Goal: Transaction & Acquisition: Obtain resource

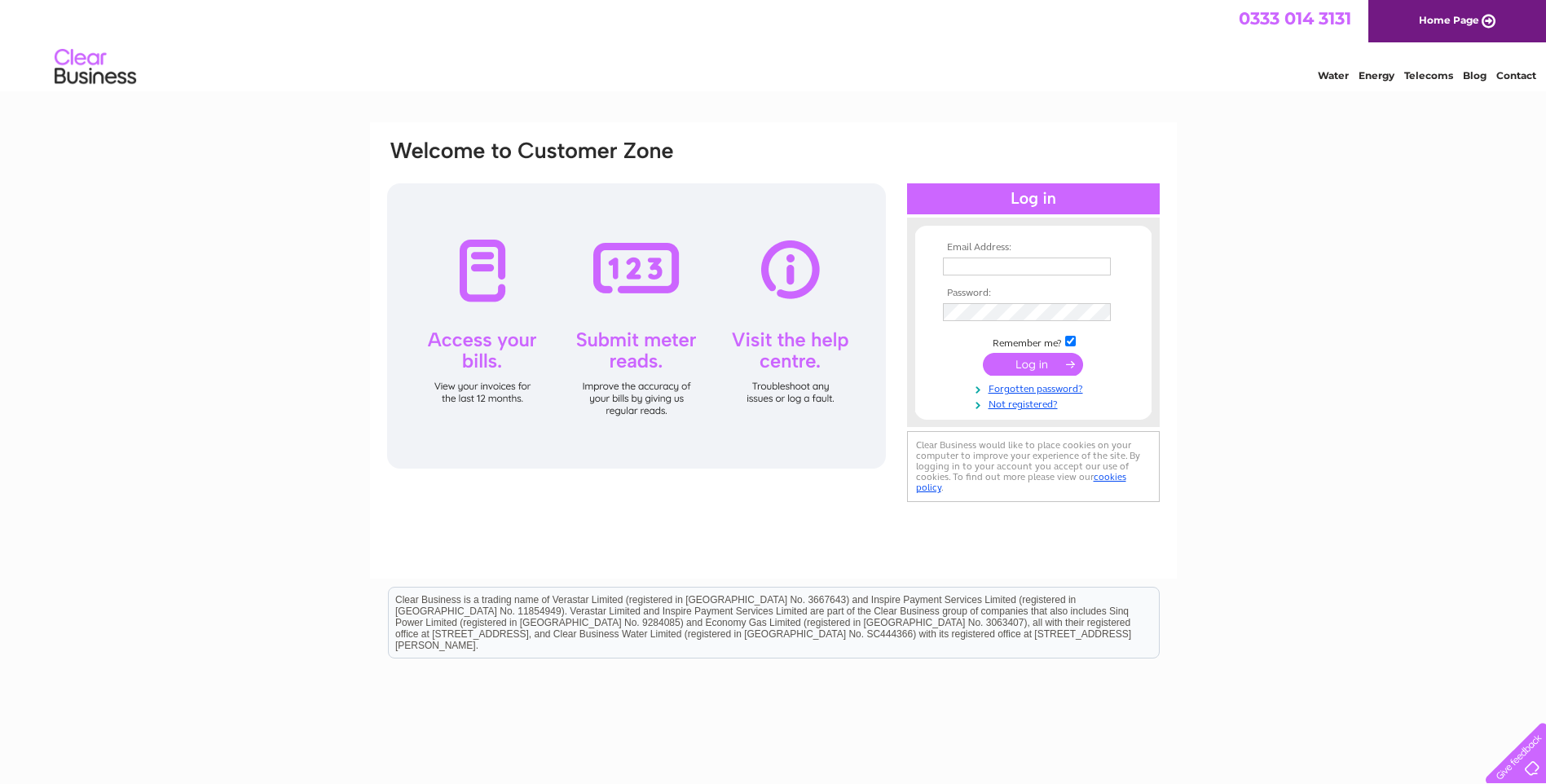
click at [986, 270] on input "text" at bounding box center [1026, 267] width 168 height 18
type input "accounts@westportproperty.co.uk"
click at [983, 355] on input "submit" at bounding box center [1033, 366] width 100 height 23
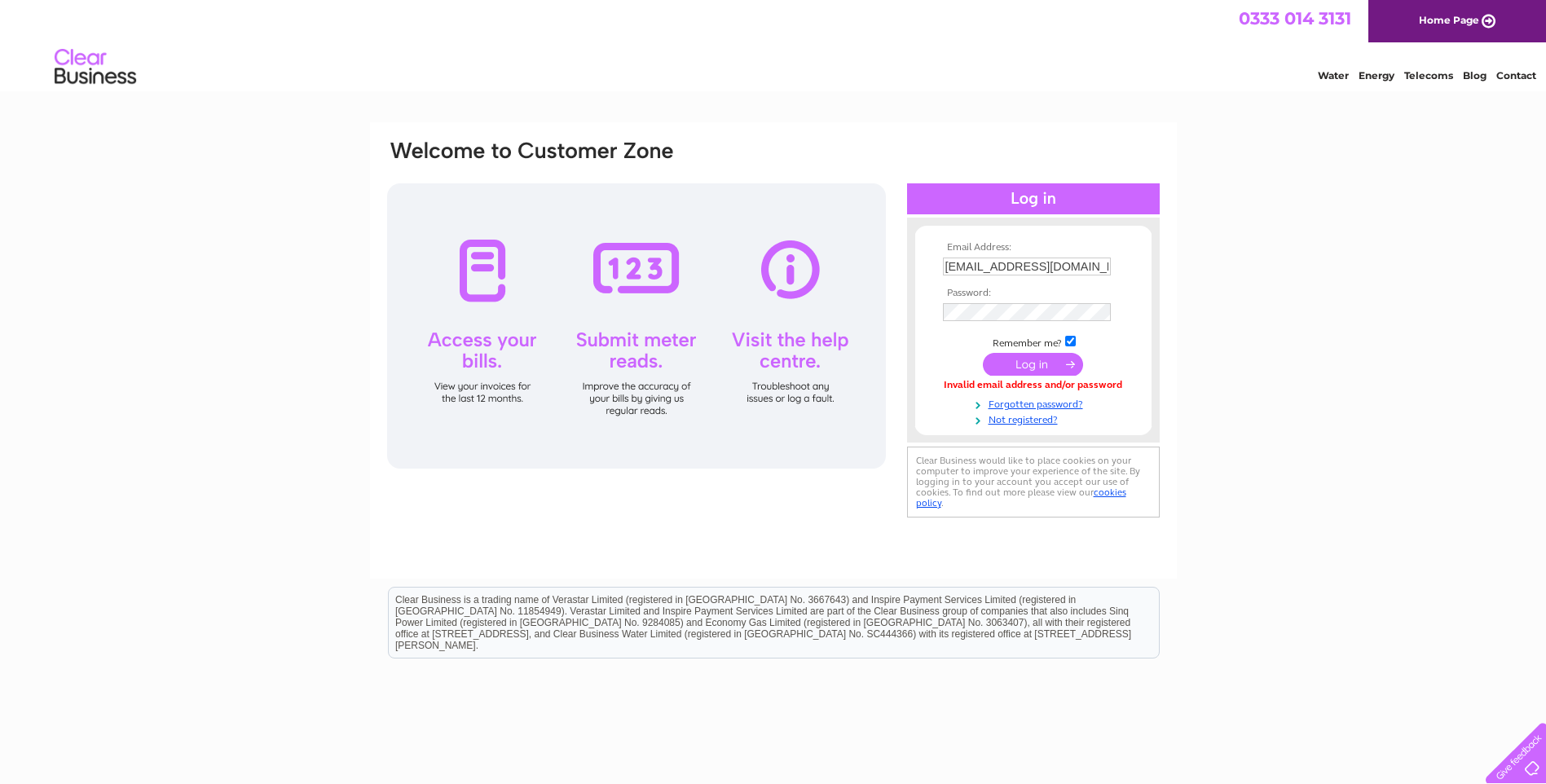
click at [998, 322] on td at bounding box center [1033, 312] width 189 height 26
click at [983, 355] on input "submit" at bounding box center [1033, 366] width 100 height 23
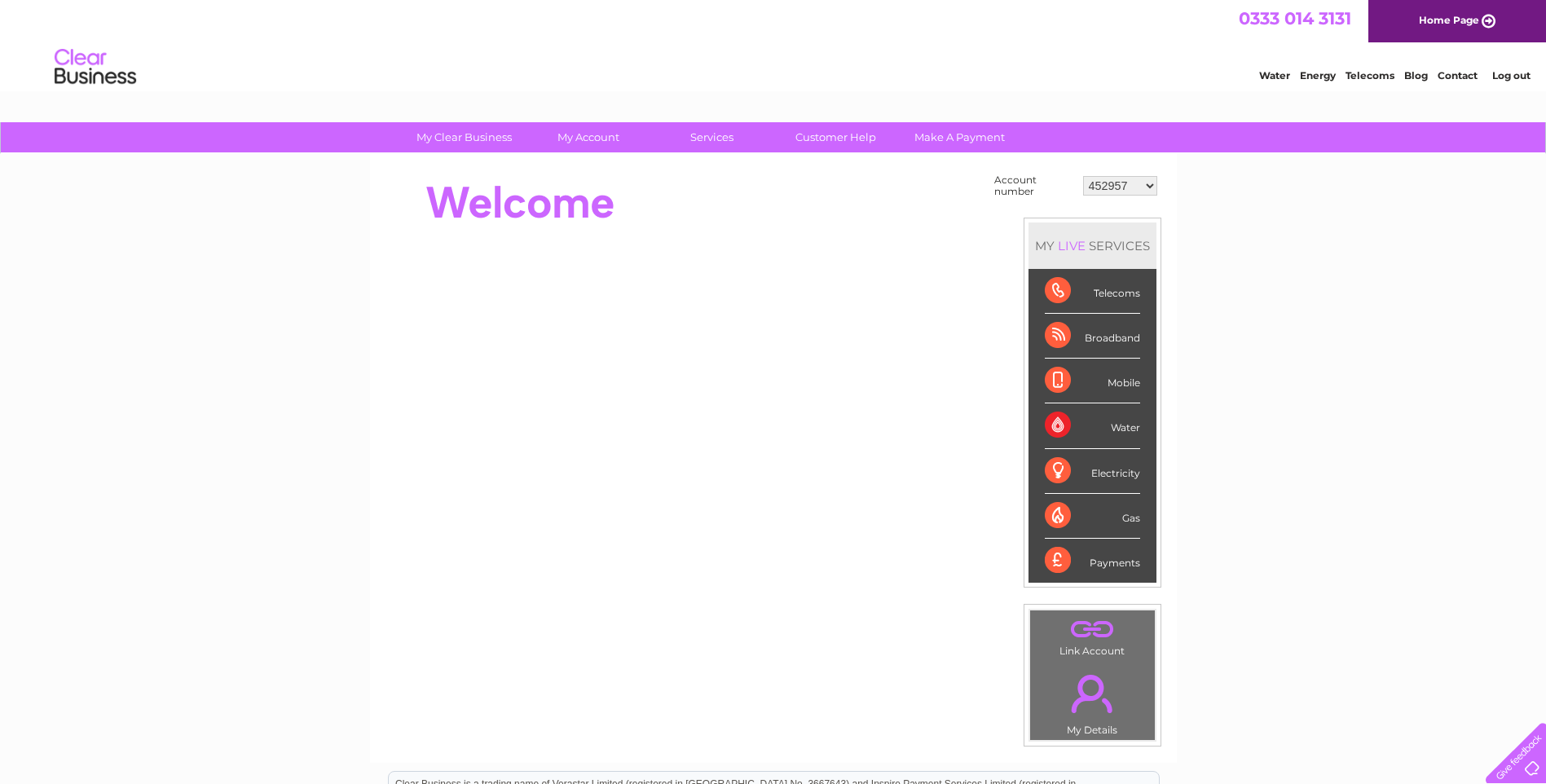
click at [1147, 187] on select "452957 953380 985271 987293 989778 1134232 1153991 30270935 30276623 30279465 3…" at bounding box center [1120, 186] width 74 height 19
select select "30323706"
click at [1083, 176] on select "452957 953380 985271 987293 989778 1134232 1153991 30270935 30276623 30279465 3…" at bounding box center [1120, 186] width 74 height 19
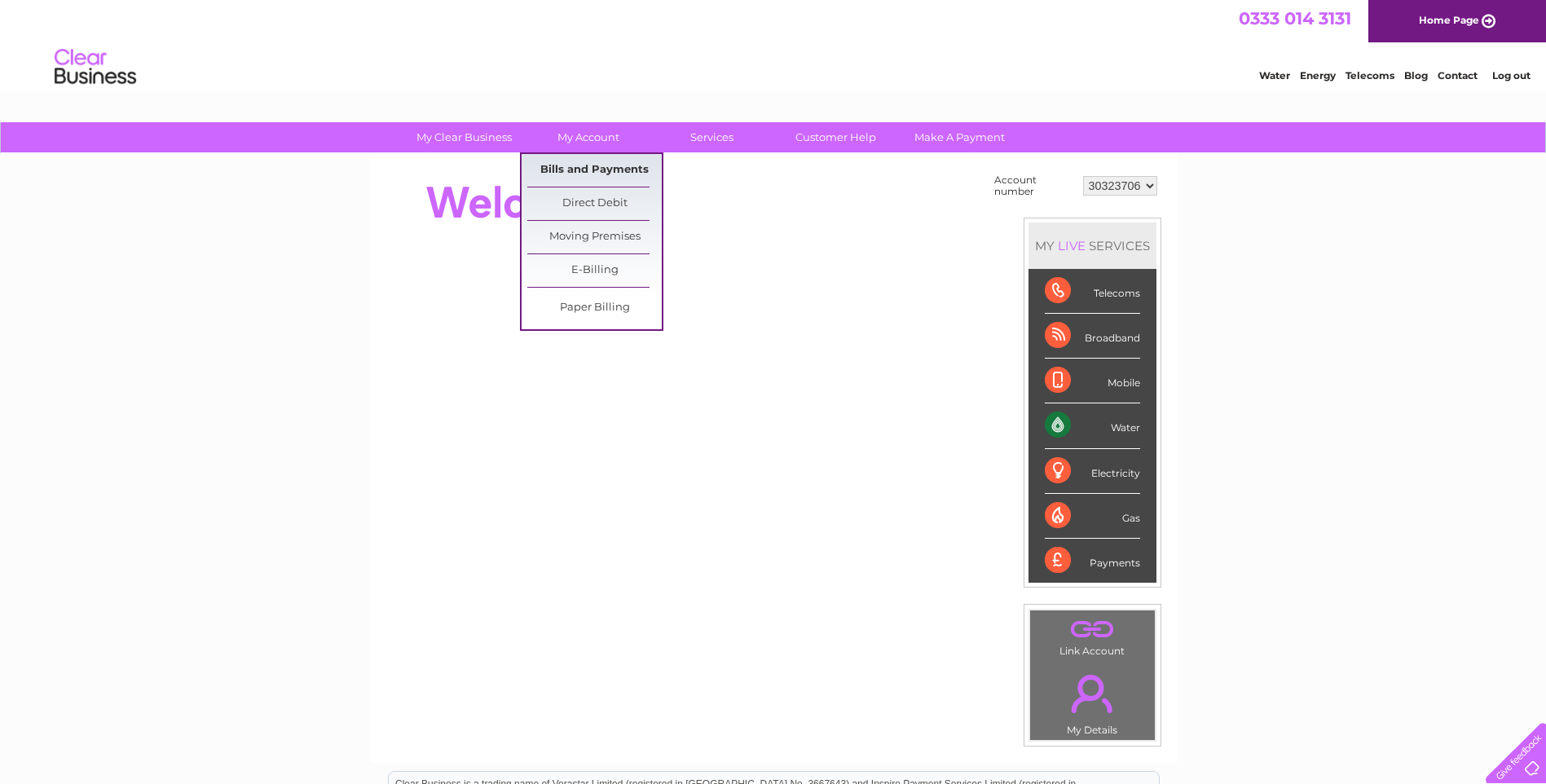
click at [601, 162] on link "Bills and Payments" at bounding box center [594, 170] width 135 height 33
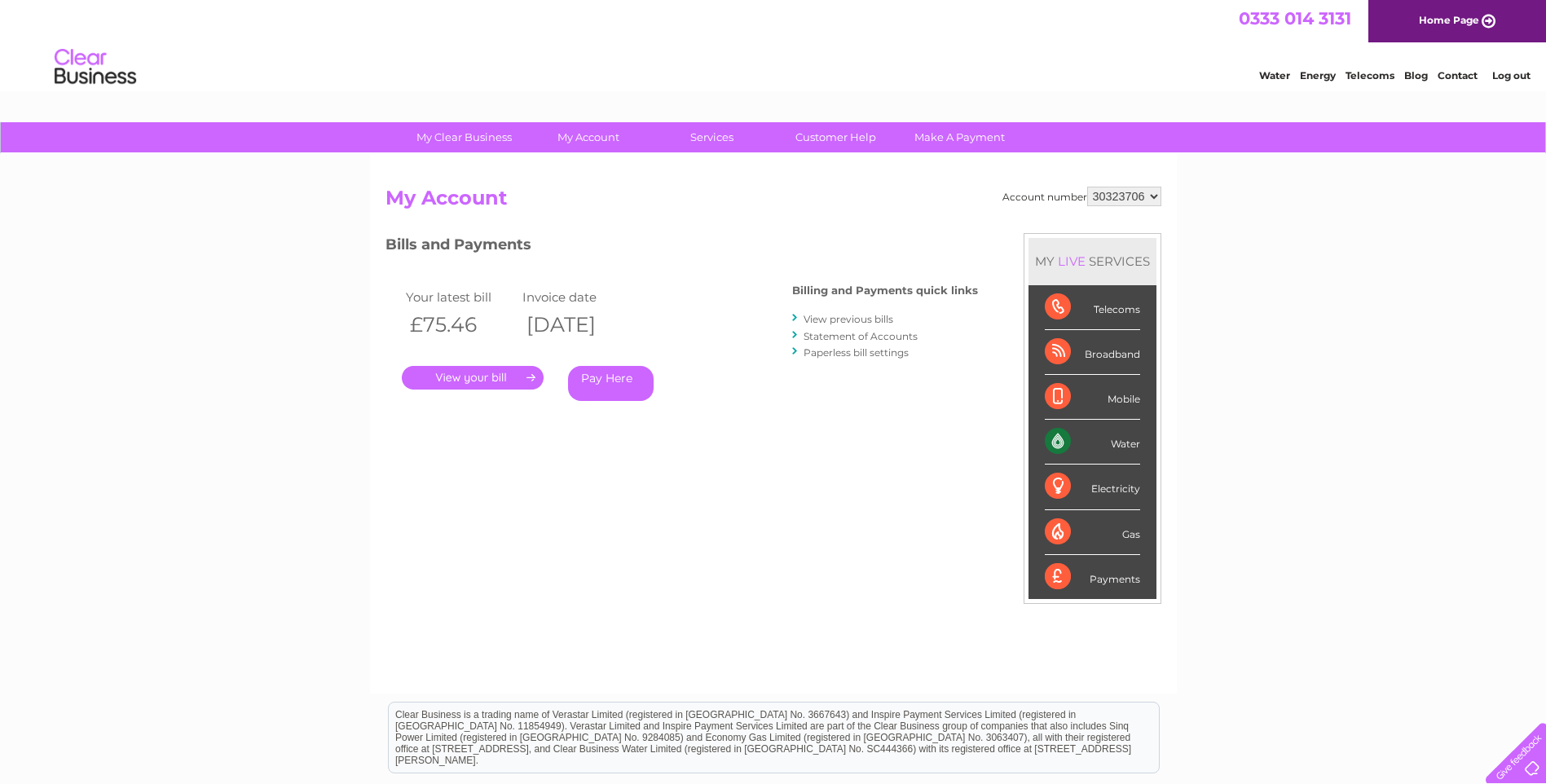
click at [496, 372] on link "." at bounding box center [473, 377] width 142 height 24
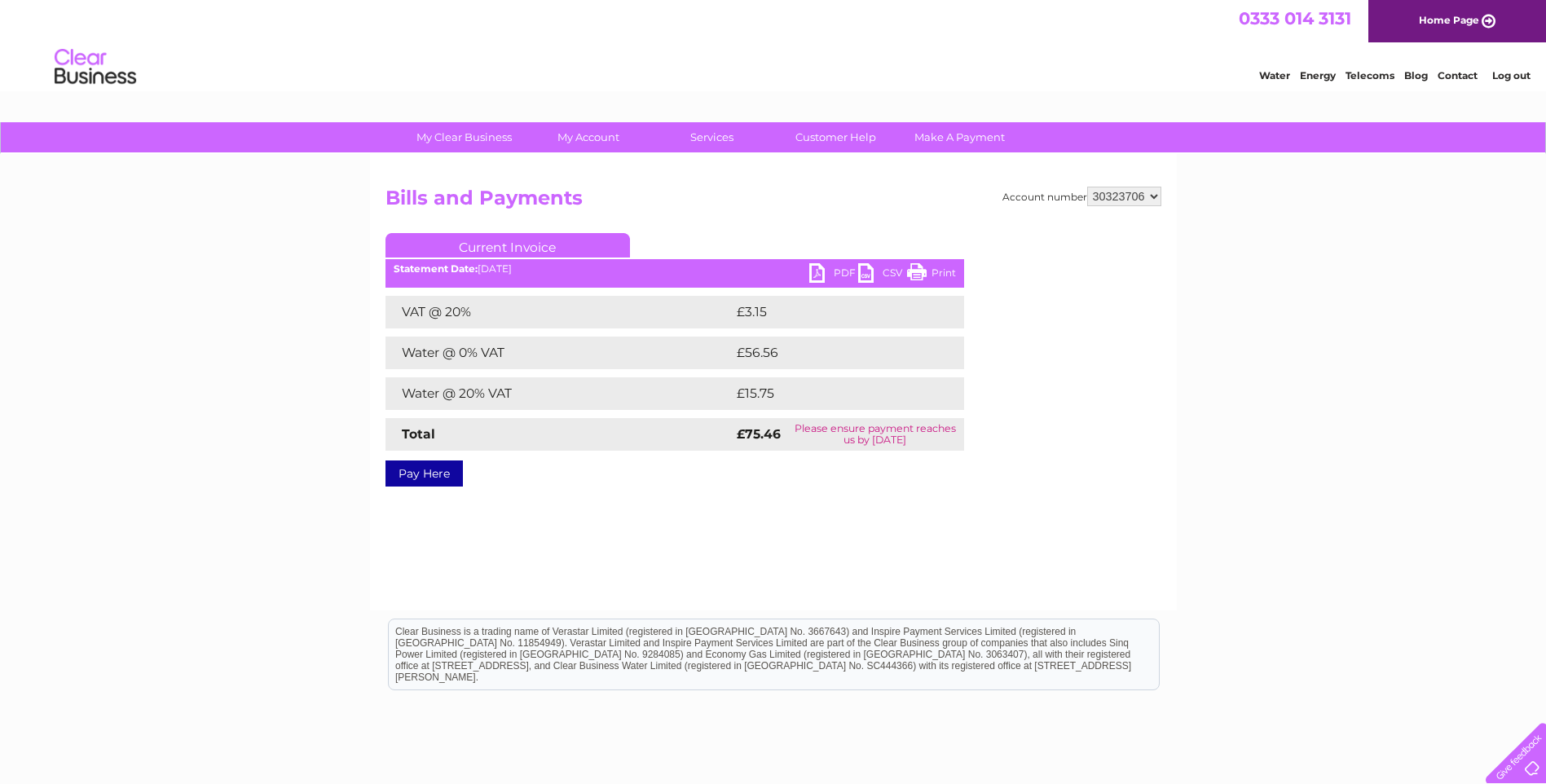
click at [821, 272] on link "PDF" at bounding box center [834, 275] width 49 height 24
click at [1151, 204] on select "452957 953380 985271 987293 989778 1134232 1153991 30270935 30276623 30279465 3…" at bounding box center [1124, 196] width 74 height 19
select select "953380"
click at [1087, 187] on select "452957 953380 985271 987293 989778 1134232 1153991 30270935 30276623 30279465 3…" at bounding box center [1124, 196] width 74 height 19
click at [824, 270] on link "PDF" at bounding box center [834, 275] width 49 height 24
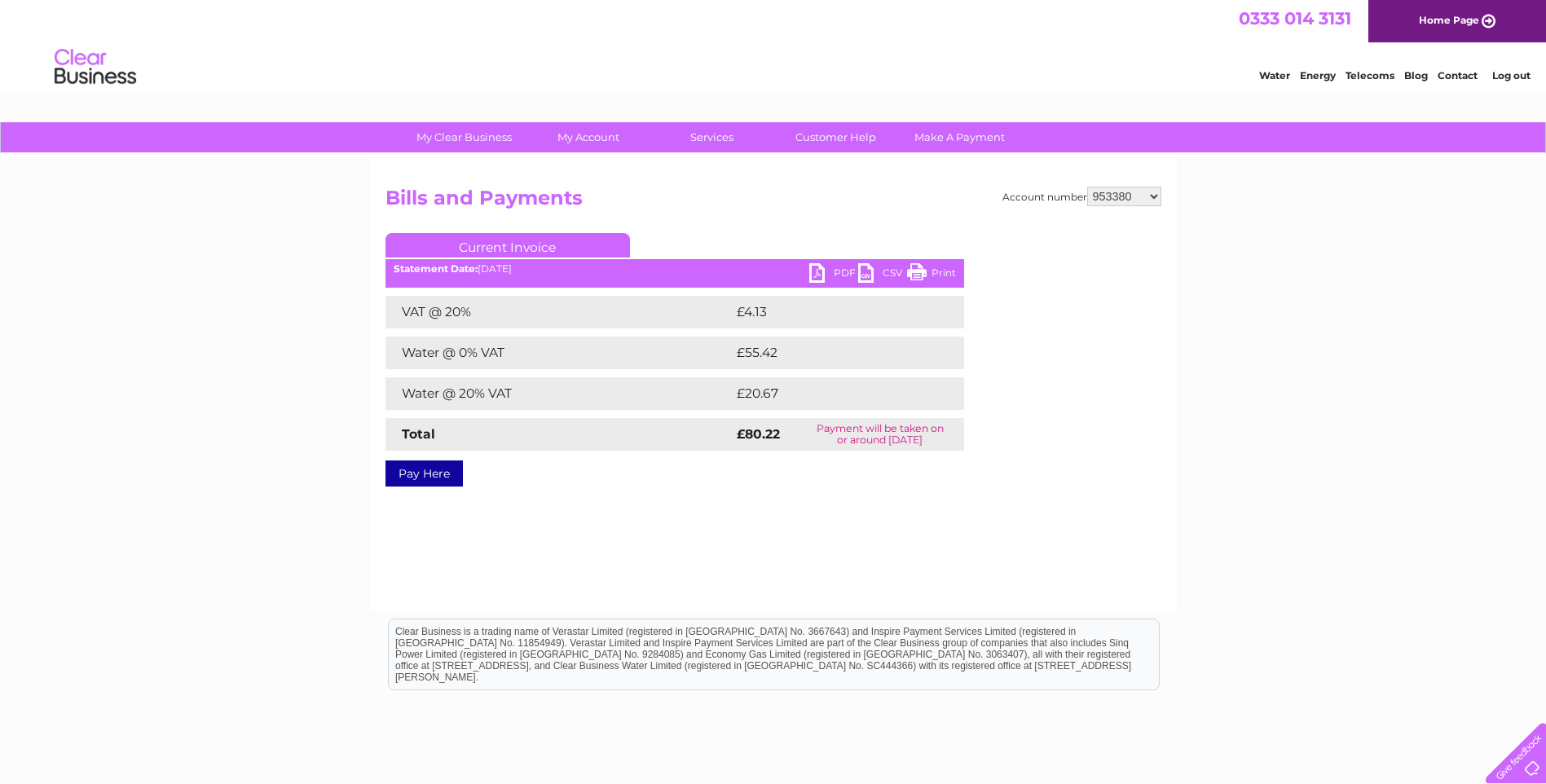
click at [1079, 175] on div "Account number 452957 953380 985271 987293 989778 1134232 1153991 30270935 3027…" at bounding box center [773, 382] width 807 height 457
